Goal: Task Accomplishment & Management: Use online tool/utility

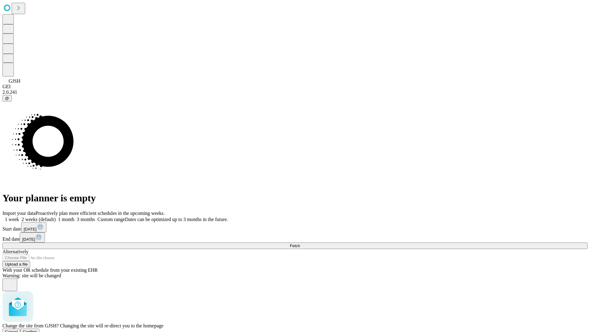
click at [37, 330] on span "Confirm" at bounding box center [30, 332] width 14 height 5
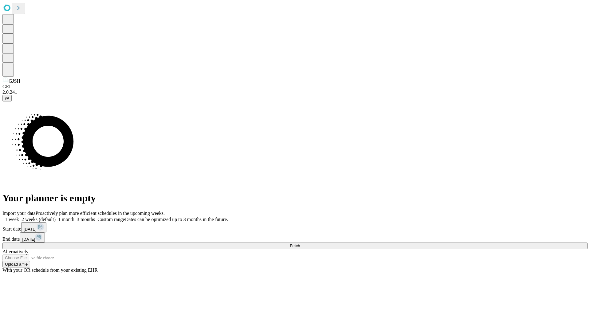
click at [19, 217] on label "1 week" at bounding box center [10, 219] width 17 height 5
click at [300, 244] on span "Fetch" at bounding box center [295, 246] width 10 height 5
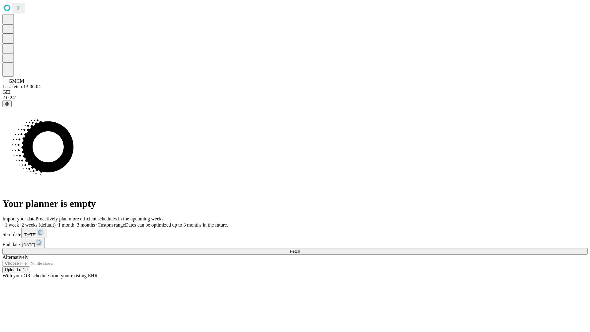
click at [19, 222] on label "1 week" at bounding box center [10, 224] width 17 height 5
click at [300, 249] on span "Fetch" at bounding box center [295, 251] width 10 height 5
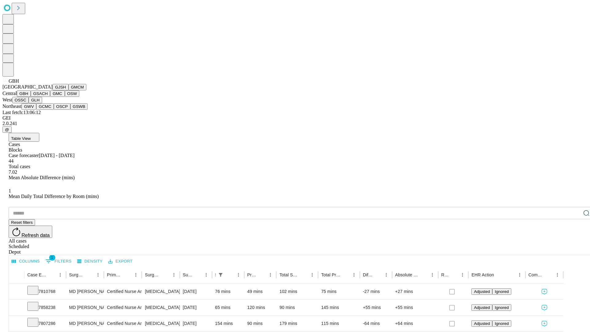
click at [48, 97] on button "GSACH" at bounding box center [40, 93] width 19 height 6
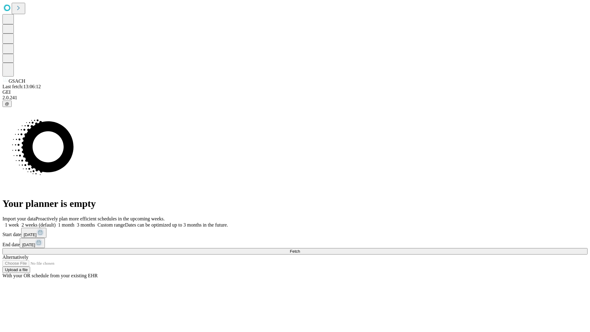
click at [300, 249] on span "Fetch" at bounding box center [295, 251] width 10 height 5
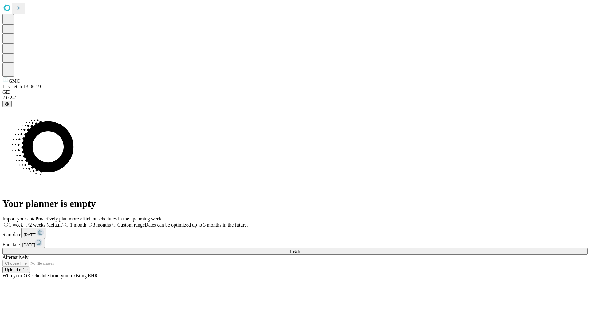
click at [23, 222] on label "1 week" at bounding box center [12, 224] width 21 height 5
click at [300, 249] on span "Fetch" at bounding box center [295, 251] width 10 height 5
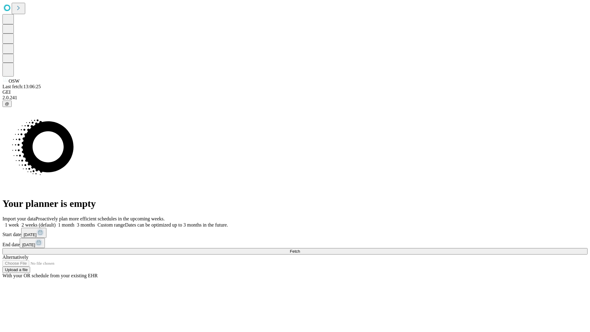
click at [19, 222] on label "1 week" at bounding box center [10, 224] width 17 height 5
click at [300, 249] on span "Fetch" at bounding box center [295, 251] width 10 height 5
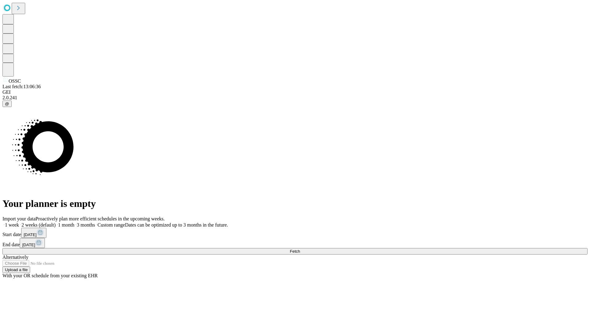
click at [19, 222] on label "1 week" at bounding box center [10, 224] width 17 height 5
click at [300, 249] on span "Fetch" at bounding box center [295, 251] width 10 height 5
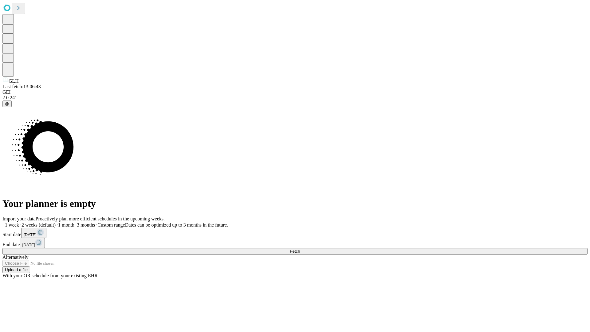
click at [19, 222] on label "1 week" at bounding box center [10, 224] width 17 height 5
click at [300, 249] on span "Fetch" at bounding box center [295, 251] width 10 height 5
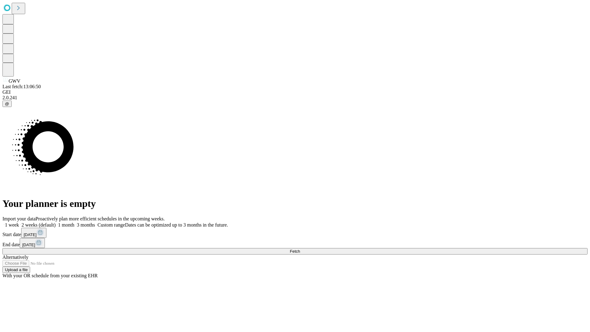
click at [19, 222] on label "1 week" at bounding box center [10, 224] width 17 height 5
click at [300, 249] on span "Fetch" at bounding box center [295, 251] width 10 height 5
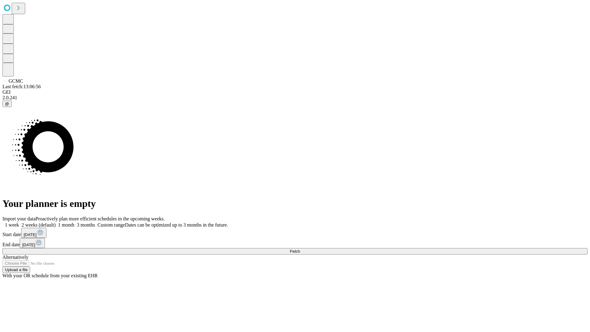
click at [19, 222] on label "1 week" at bounding box center [10, 224] width 17 height 5
click at [300, 249] on span "Fetch" at bounding box center [295, 251] width 10 height 5
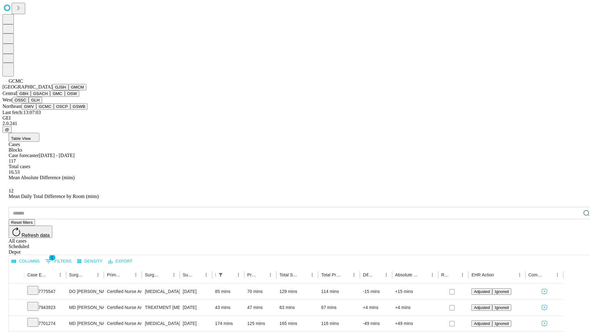
click at [54, 110] on button "OSCP" at bounding box center [62, 106] width 17 height 6
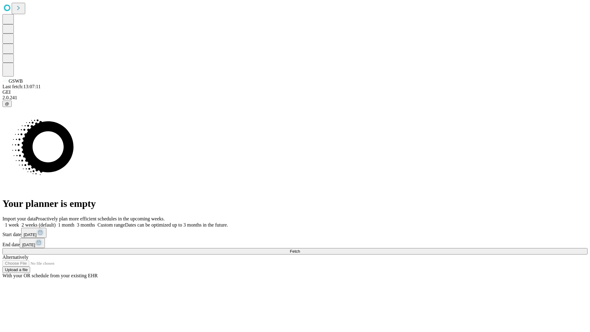
click at [19, 222] on label "1 week" at bounding box center [10, 224] width 17 height 5
click at [300, 249] on span "Fetch" at bounding box center [295, 251] width 10 height 5
